Goal: Task Accomplishment & Management: Complete application form

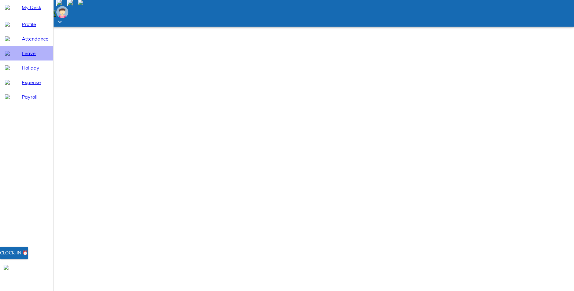
click at [14, 60] on div "Leave" at bounding box center [26, 53] width 53 height 15
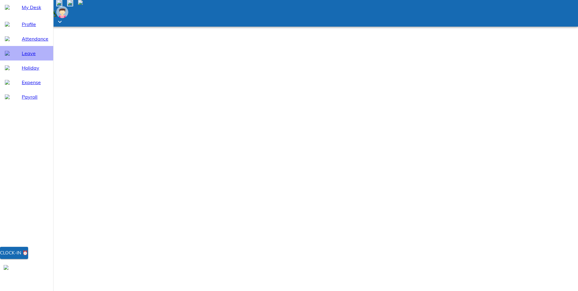
select select "9"
click at [24, 42] on span "Attendance" at bounding box center [35, 38] width 27 height 7
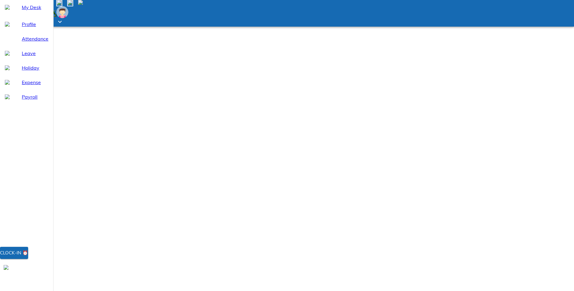
select select "9"
click at [23, 60] on div "Leave" at bounding box center [26, 53] width 53 height 15
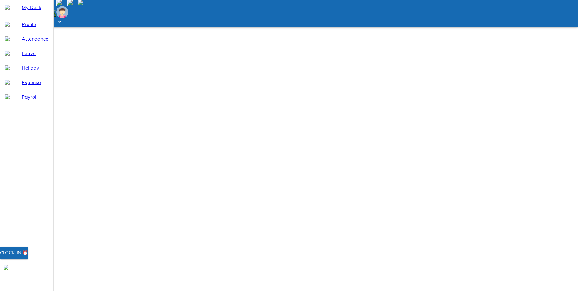
select select "9"
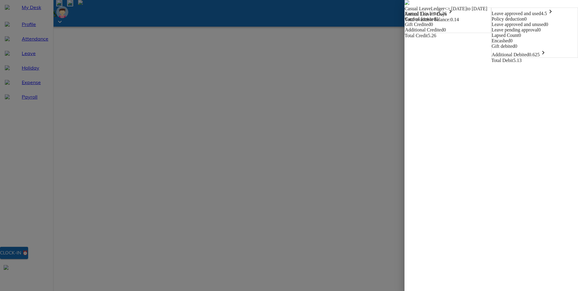
click at [554, 15] on icon "keyboard_arrow_right" at bounding box center [550, 11] width 7 height 7
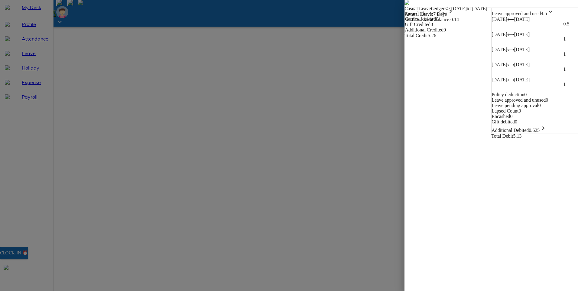
click at [405, 5] on img at bounding box center [407, 2] width 5 height 5
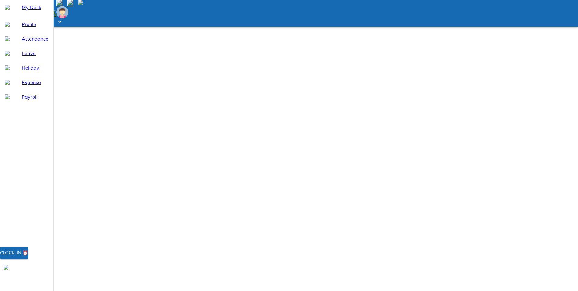
click at [22, 71] on span "Holiday" at bounding box center [35, 67] width 27 height 7
drag, startPoint x: 416, startPoint y: 223, endPoint x: 405, endPoint y: 221, distance: 11.3
drag, startPoint x: 405, startPoint y: 221, endPoint x: 479, endPoint y: 226, distance: 73.9
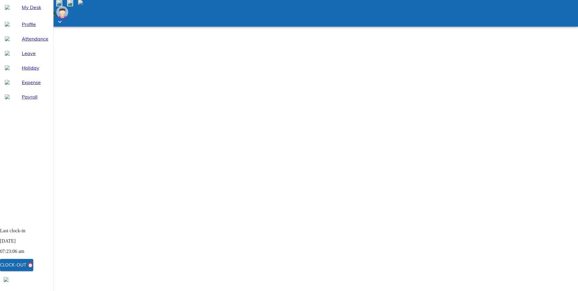
click at [22, 57] on span "Leave" at bounding box center [35, 53] width 27 height 7
select select "9"
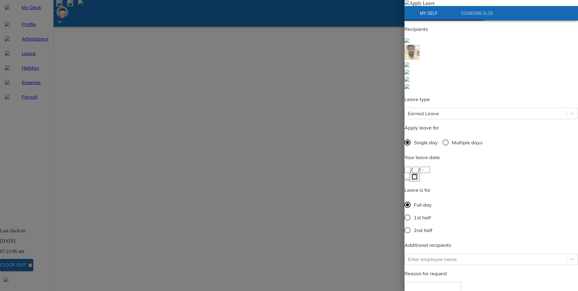
click at [442, 166] on div "/ /" at bounding box center [492, 169] width 174 height 7
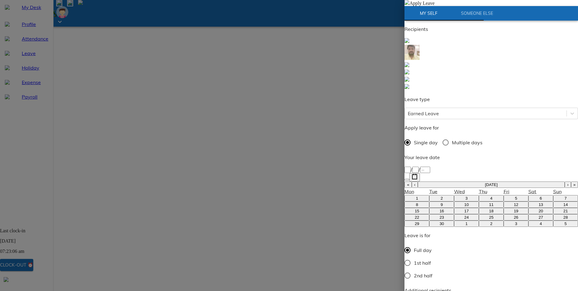
click at [571, 181] on button "»" at bounding box center [574, 184] width 7 height 6
click at [412, 181] on button "«" at bounding box center [408, 184] width 7 height 6
click at [565, 181] on button "›" at bounding box center [568, 184] width 6 height 6
click at [514, 215] on abbr "24" at bounding box center [516, 217] width 5 height 5
type input "[DATE]"
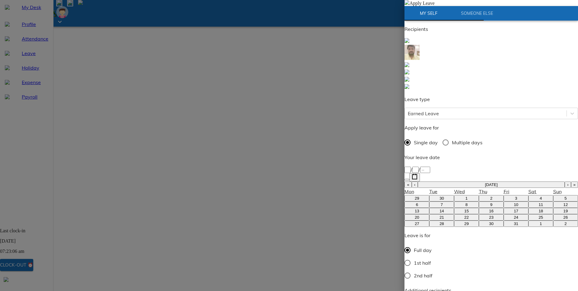
type input "24"
type input "10"
type input "2025"
type input "HA"
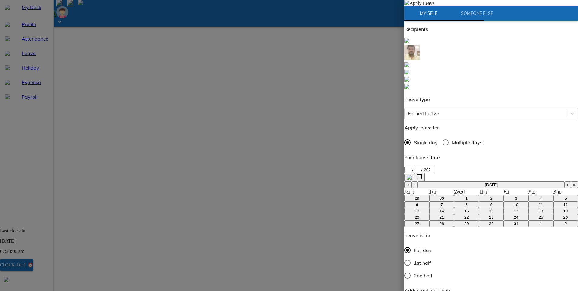
type textarea "W"
type textarea "x"
type textarea "WI"
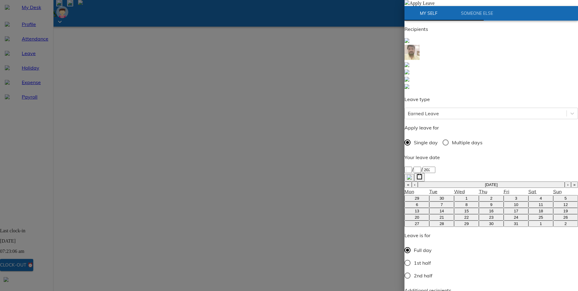
type textarea "x"
type textarea "[PERSON_NAME]"
type textarea "x"
type textarea "WILL"
type textarea "x"
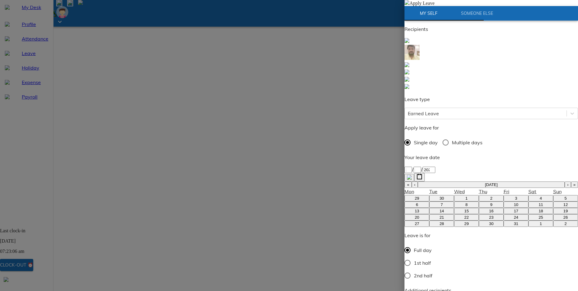
type textarea "WILL"
type textarea "x"
type textarea "WILL"
type textarea "x"
type textarea "[PERSON_NAME]"
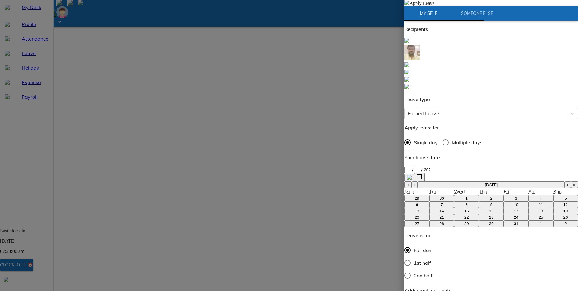
type textarea "x"
type textarea "WI"
type textarea "x"
type textarea "W"
type textarea "x"
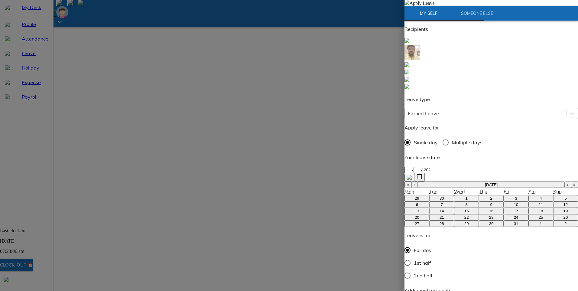
type textarea "Wi"
type textarea "x"
type textarea "Wil"
type textarea "x"
type textarea "Will"
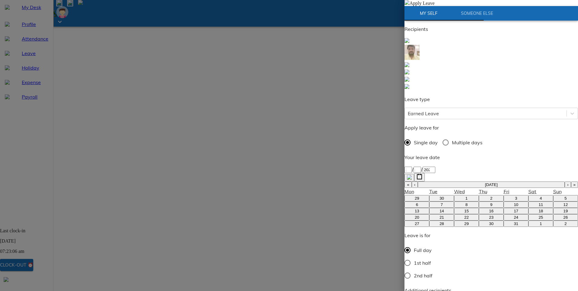
type textarea "x"
type textarea "Will"
type textarea "x"
type textarea "Will g"
type textarea "x"
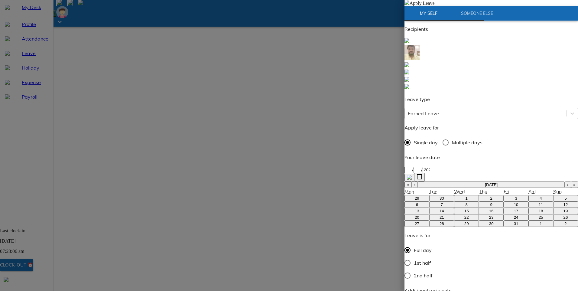
type textarea "Will go"
type textarea "x"
type textarea "Will go"
type textarea "x"
type textarea "Will go t"
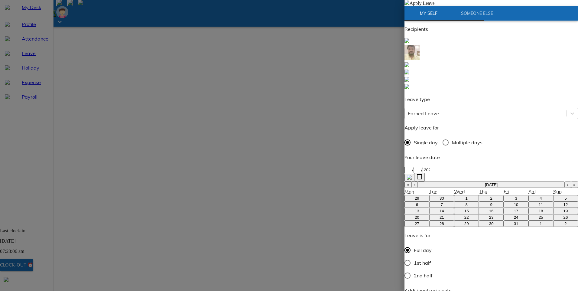
type textarea "x"
type textarea "Will go to"
type textarea "x"
type textarea "Will go to"
type textarea "x"
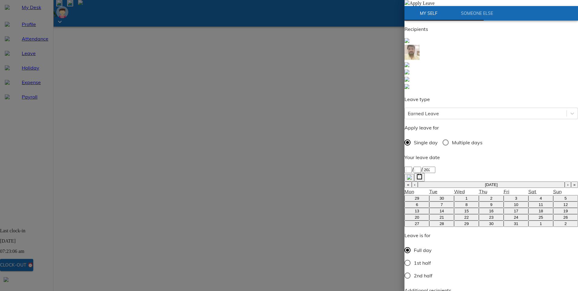
type textarea "Will go to N"
type textarea "x"
type textarea "Will go to Na"
type textarea "x"
type textarea "Will go to Nat"
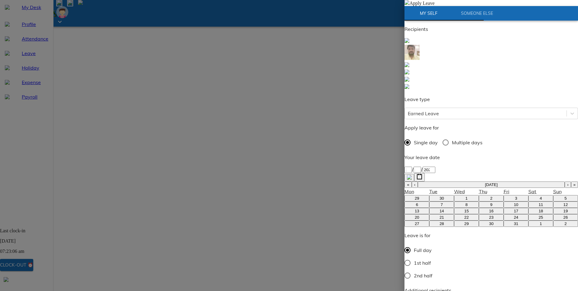
type textarea "x"
type textarea "Will go to Nati"
type textarea "x"
type textarea "Will go to Nativ"
type textarea "x"
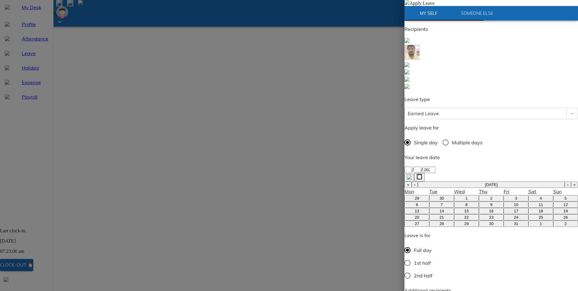
type textarea "Will go to Native"
type textarea "x"
type textarea "Will go to Native"
type textarea "x"
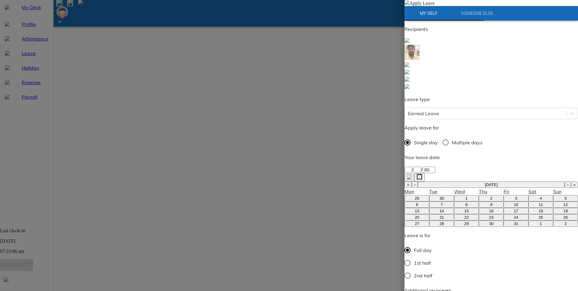
drag, startPoint x: 447, startPoint y: 169, endPoint x: 405, endPoint y: 169, distance: 42.6
click at [405, 169] on div "Apply Leave My Self Someone Else Recipients Leave type Earned Leave Apply leave…" at bounding box center [492, 211] width 174 height 422
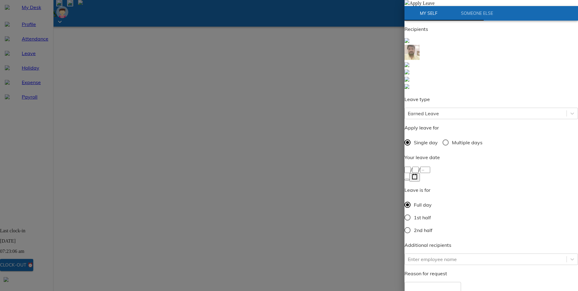
click at [457, 139] on span "Multiple days" at bounding box center [467, 142] width 31 height 7
click at [452, 136] on input "Multiple days" at bounding box center [445, 142] width 13 height 13
radio input "true"
click at [417, 174] on rect "button" at bounding box center [414, 176] width 5 height 5
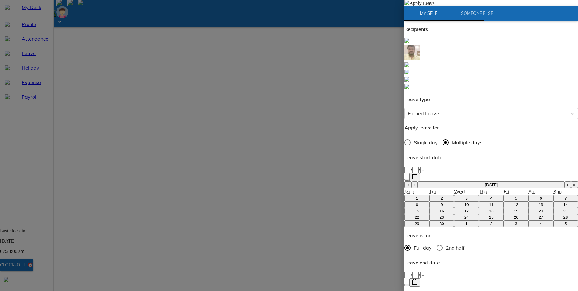
click at [565, 181] on button "›" at bounding box center [568, 184] width 6 height 6
click at [415, 221] on abbr "27" at bounding box center [417, 223] width 5 height 5
type input "[DATE]"
type input "27"
type input "10"
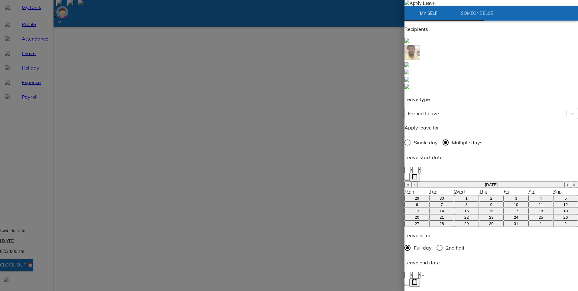
type input "2025"
click at [418, 279] on icon "button" at bounding box center [415, 282] width 6 height 6
click at [565, 287] on button "›" at bounding box center [568, 290] width 6 height 6
type input "[DATE]"
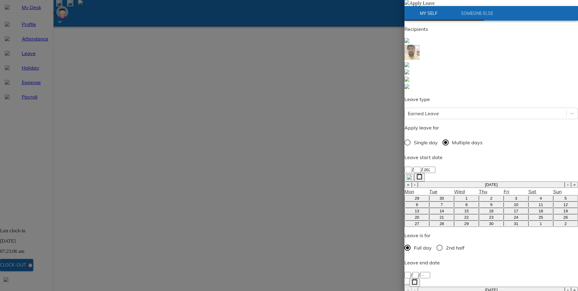
type input "31"
type input "10"
type input "2025"
type input "h"
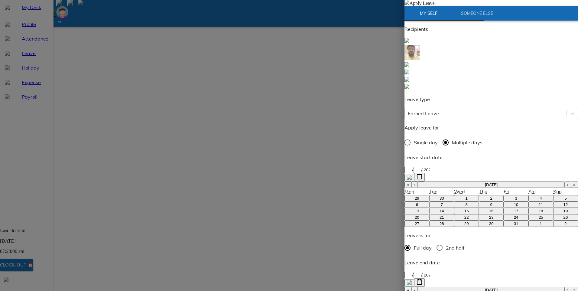
paste textarea "Will go to Native"
type textarea "Will go to Native"
type textarea "x"
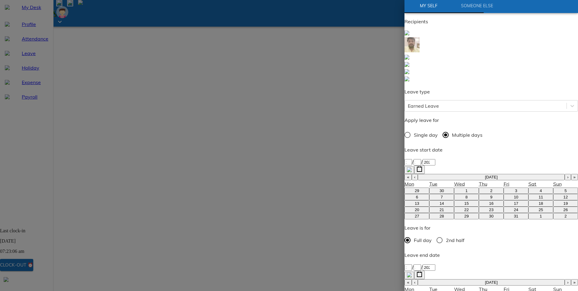
scroll to position [11, 0]
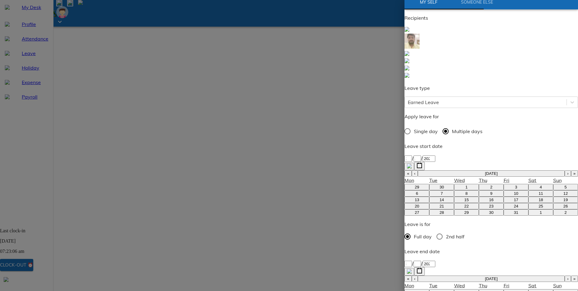
type textarea "Will go to Native"
type textarea "x"
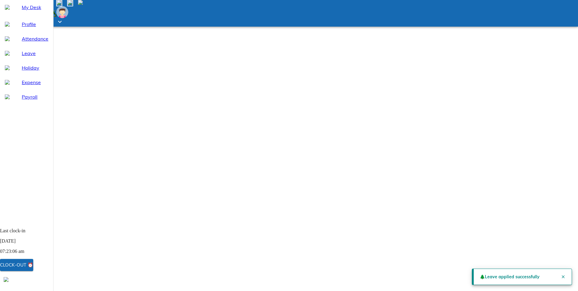
click at [561, 274] on icon "Close" at bounding box center [563, 276] width 5 height 5
